Goal: Navigation & Orientation: Find specific page/section

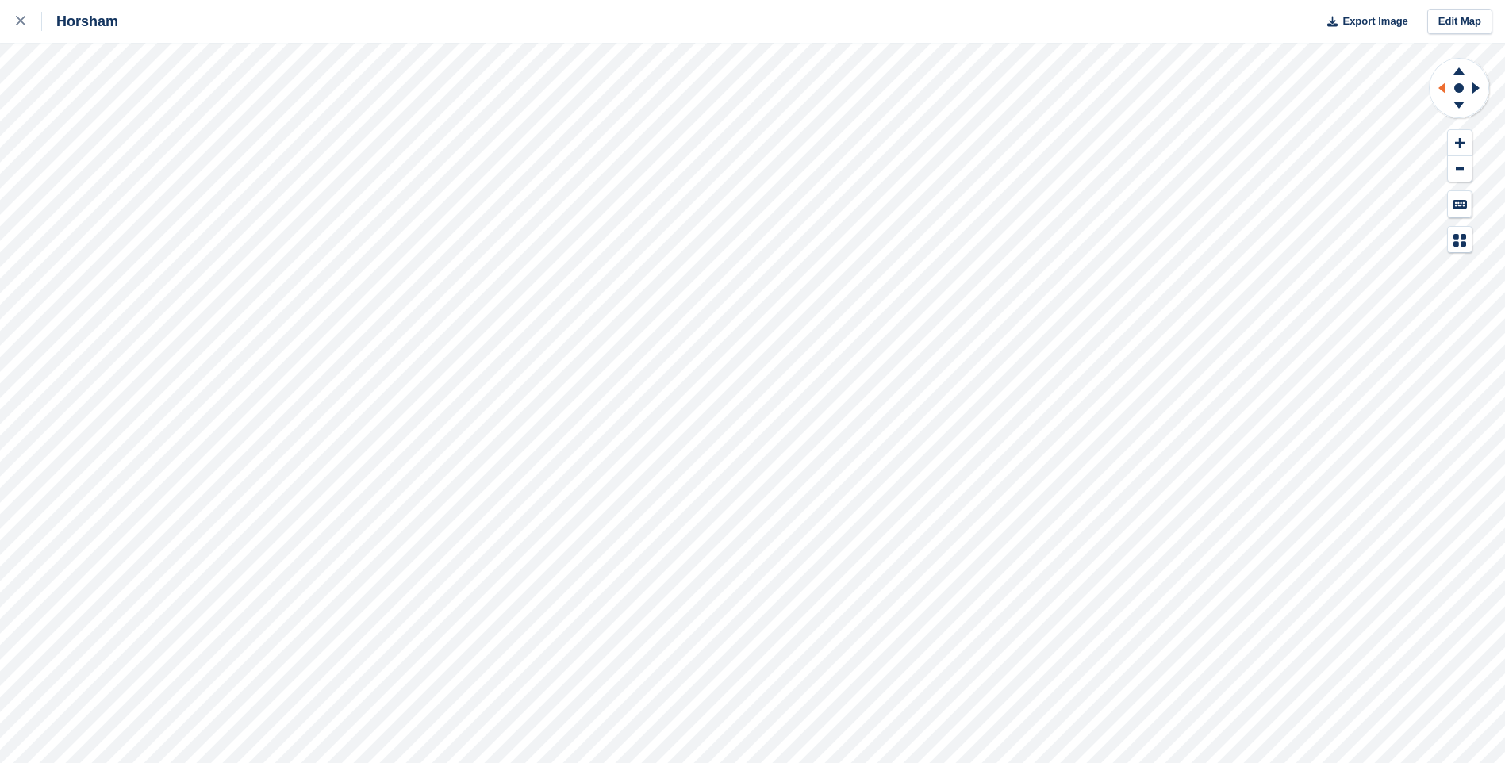
click at [1437, 94] on icon at bounding box center [1440, 87] width 20 height 41
drag, startPoint x: 1437, startPoint y: 94, endPoint x: 1457, endPoint y: 105, distance: 22.7
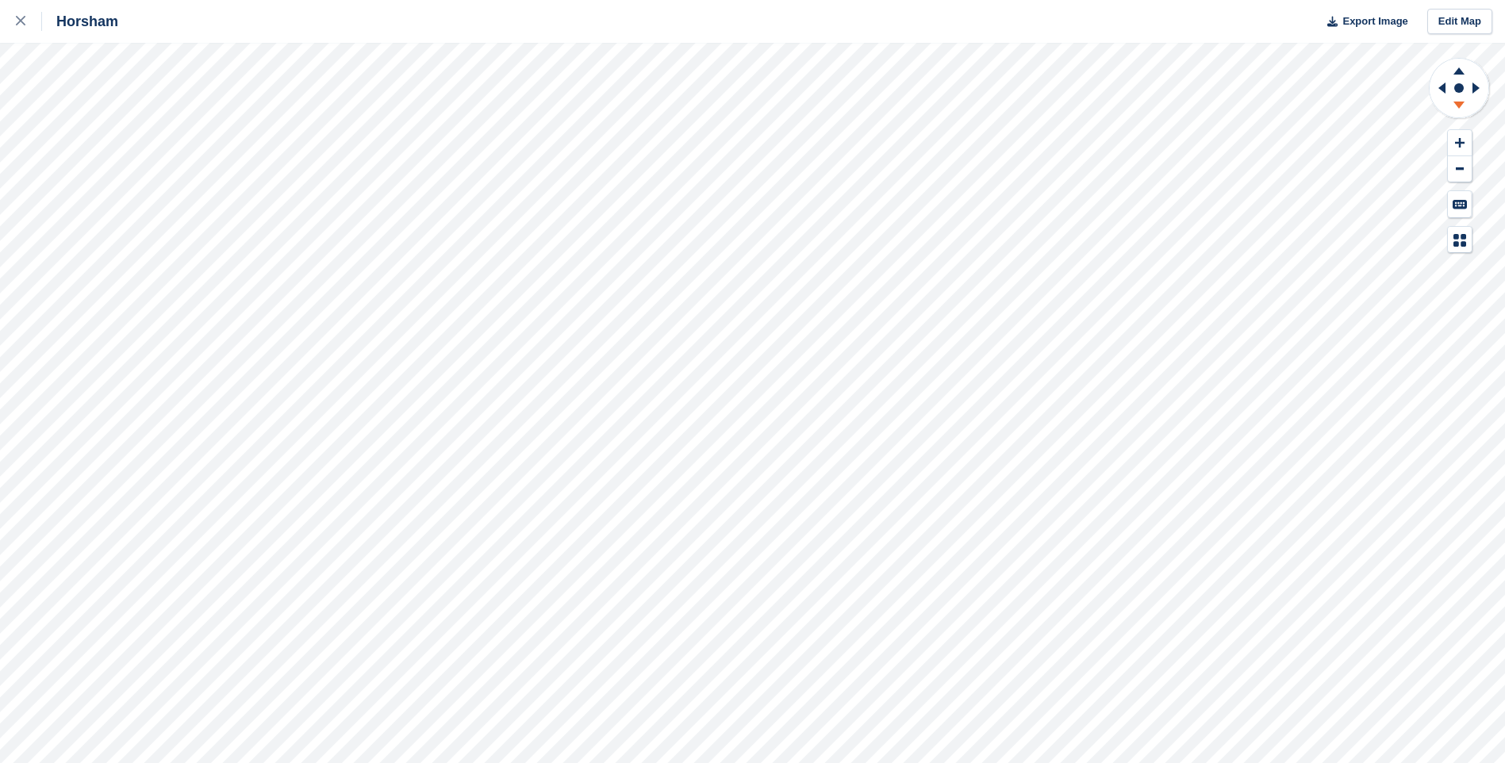
click at [1457, 105] on icon at bounding box center [1459, 105] width 11 height 7
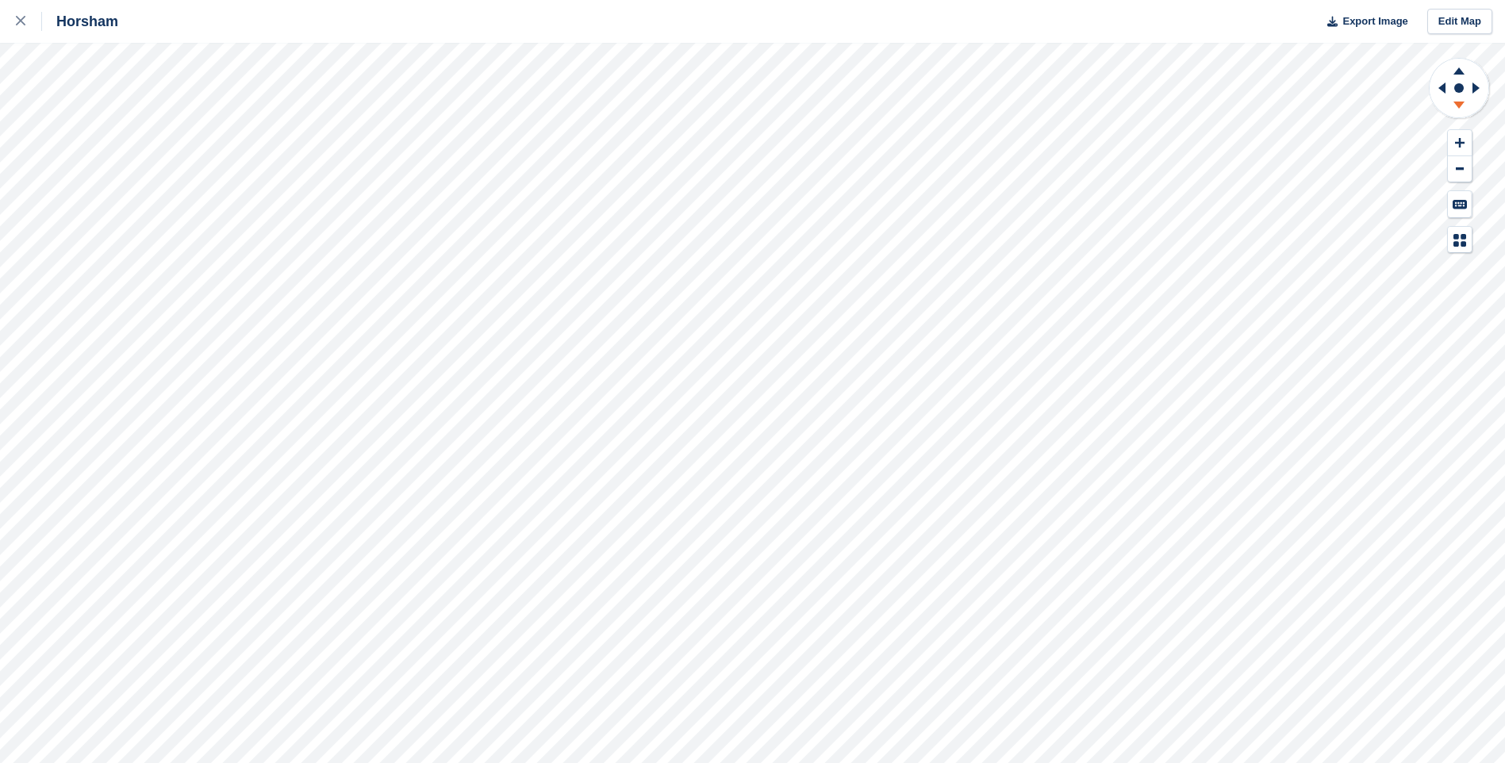
click at [1456, 103] on icon at bounding box center [1459, 105] width 11 height 7
click at [1455, 103] on icon at bounding box center [1459, 105] width 11 height 7
click at [1457, 102] on icon at bounding box center [1459, 105] width 11 height 7
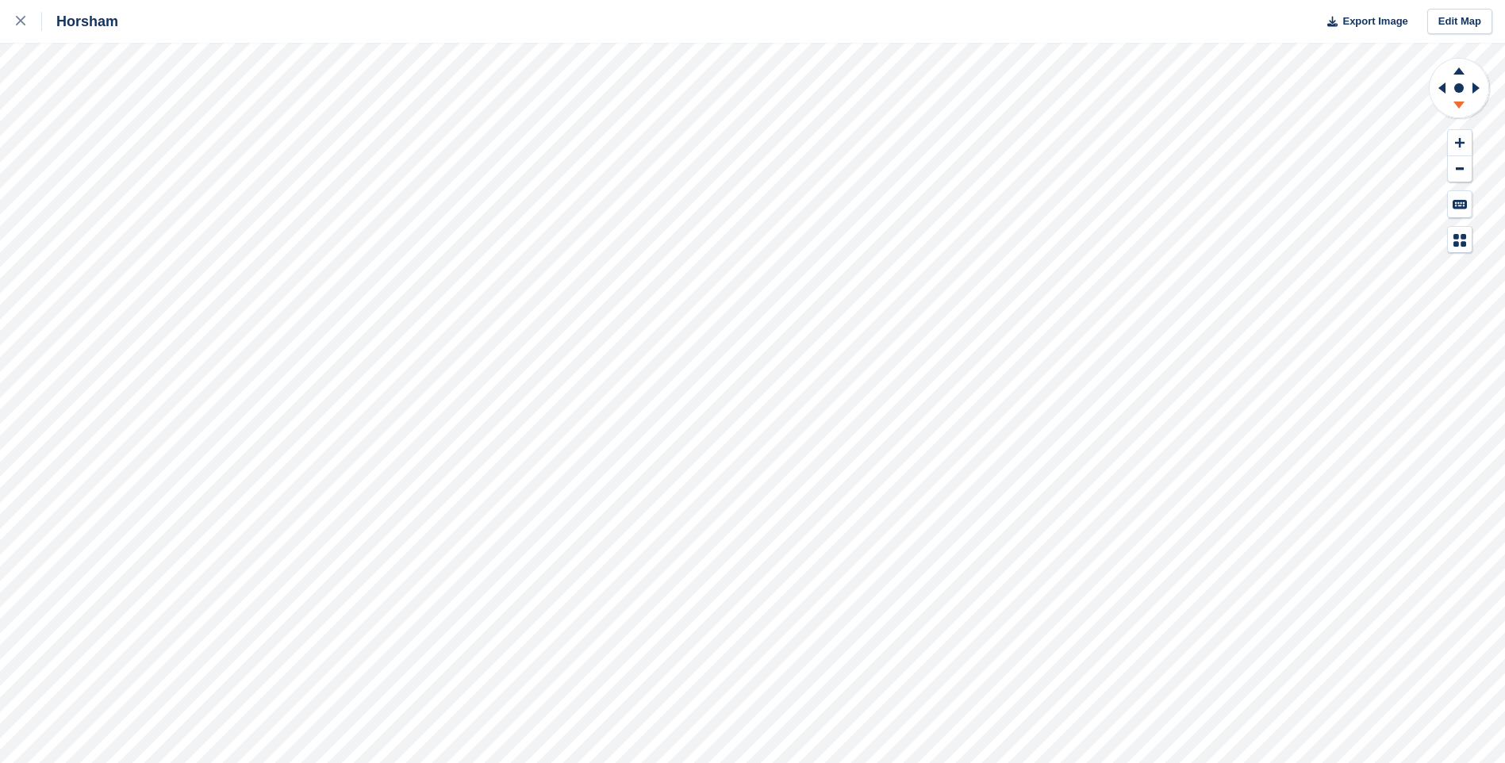
click at [1458, 102] on icon at bounding box center [1459, 105] width 11 height 7
